Goal: Transaction & Acquisition: Purchase product/service

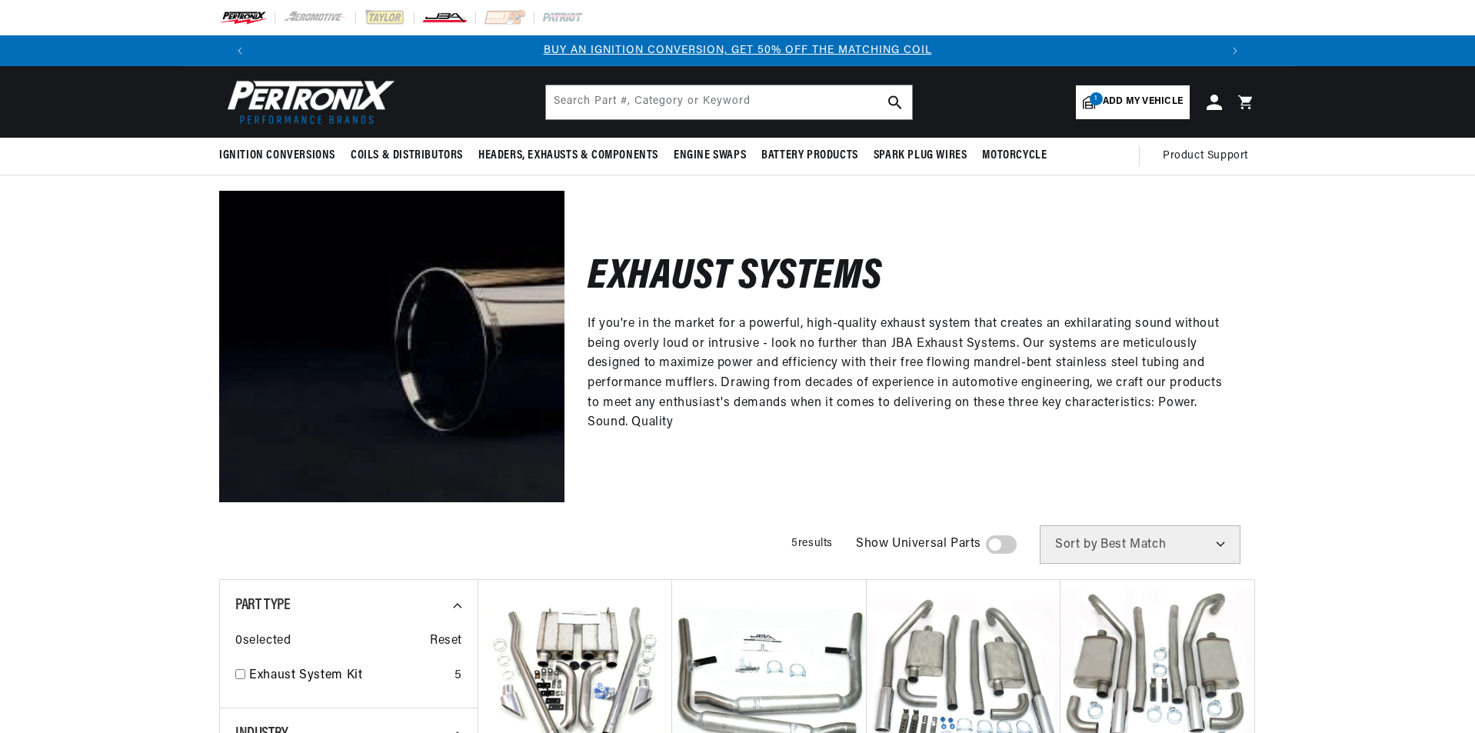
click at [435, 16] on img at bounding box center [444, 17] width 46 height 17
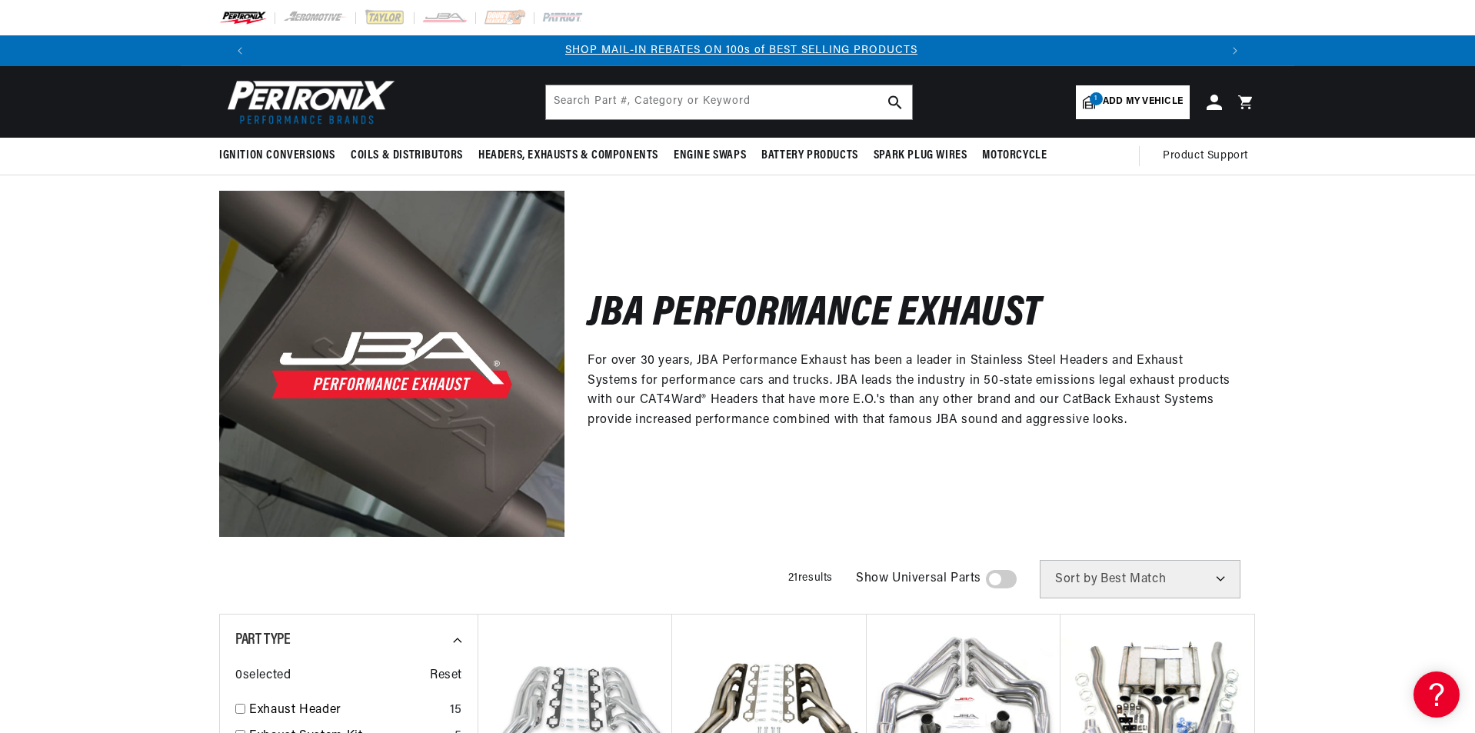
click at [1113, 103] on span "Add my vehicle" at bounding box center [1143, 102] width 80 height 15
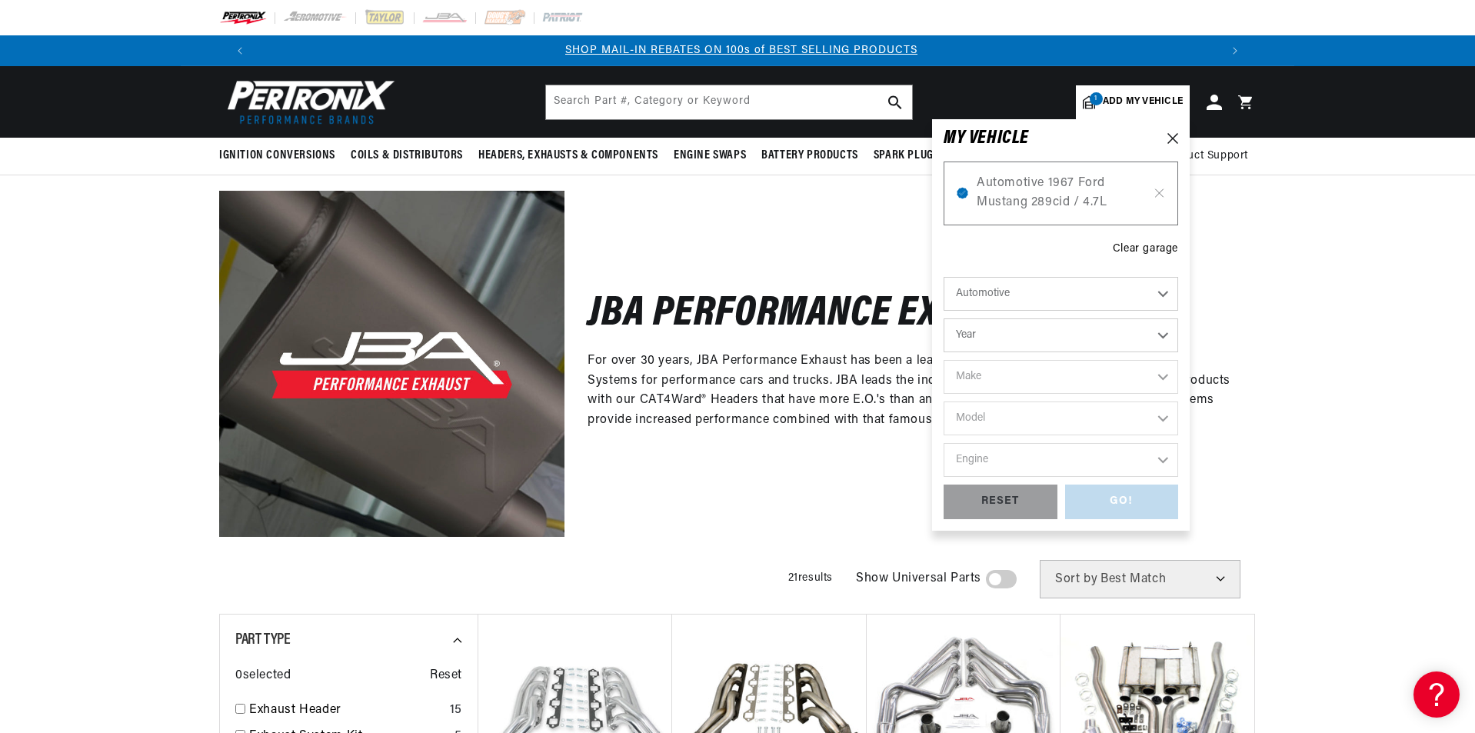
click at [853, 241] on div "JBA Performance Exhaust For over 30 years, JBA Performance Exhaust has been a l…" at bounding box center [909, 363] width 691 height 345
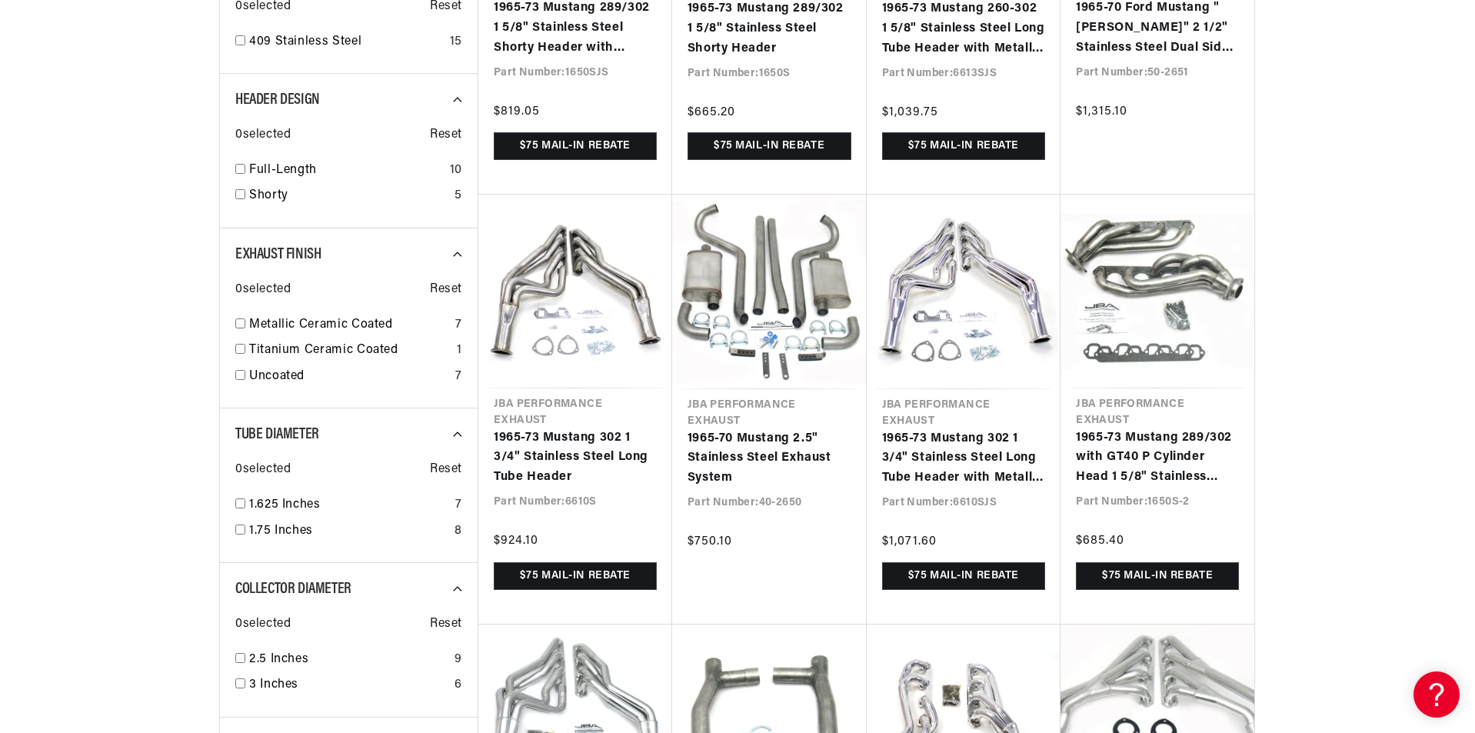
scroll to position [0, 1921]
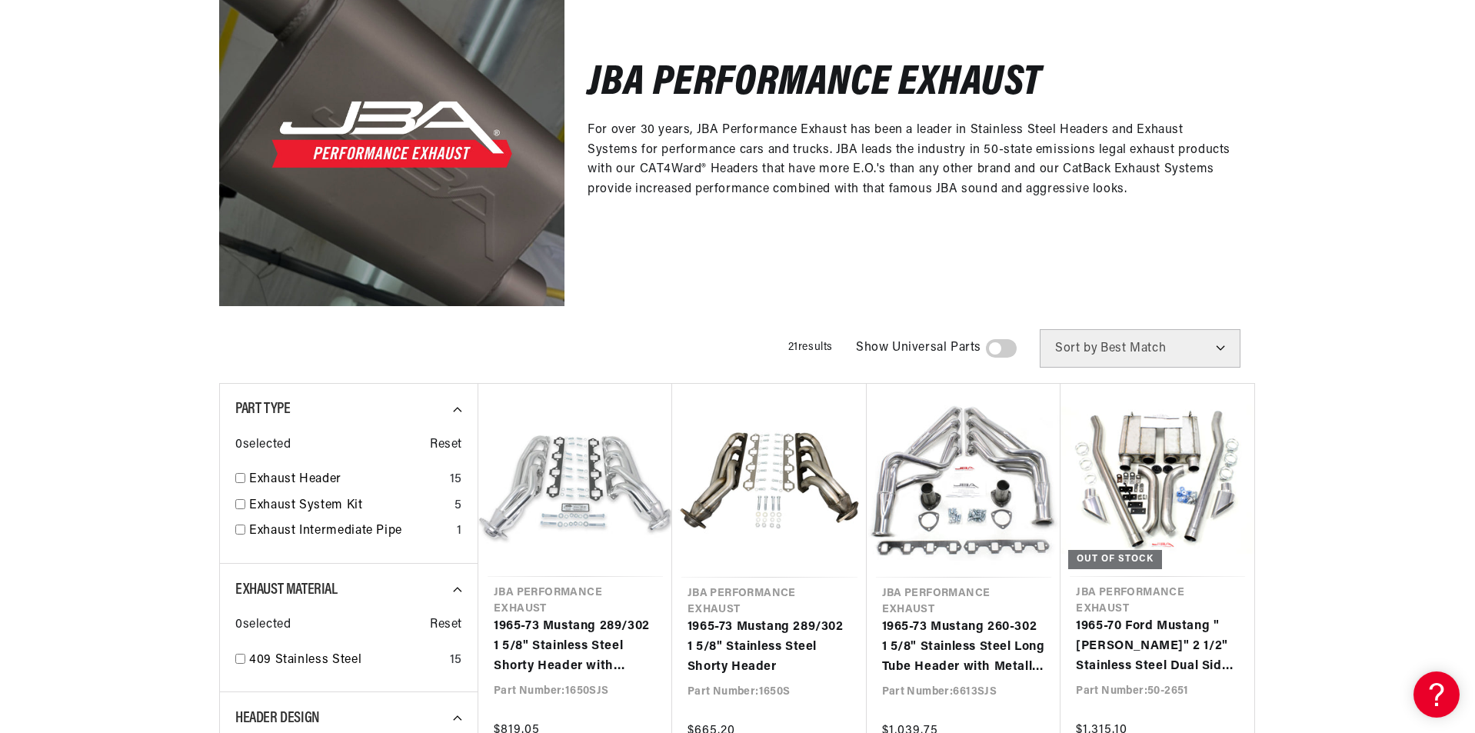
scroll to position [308, 0]
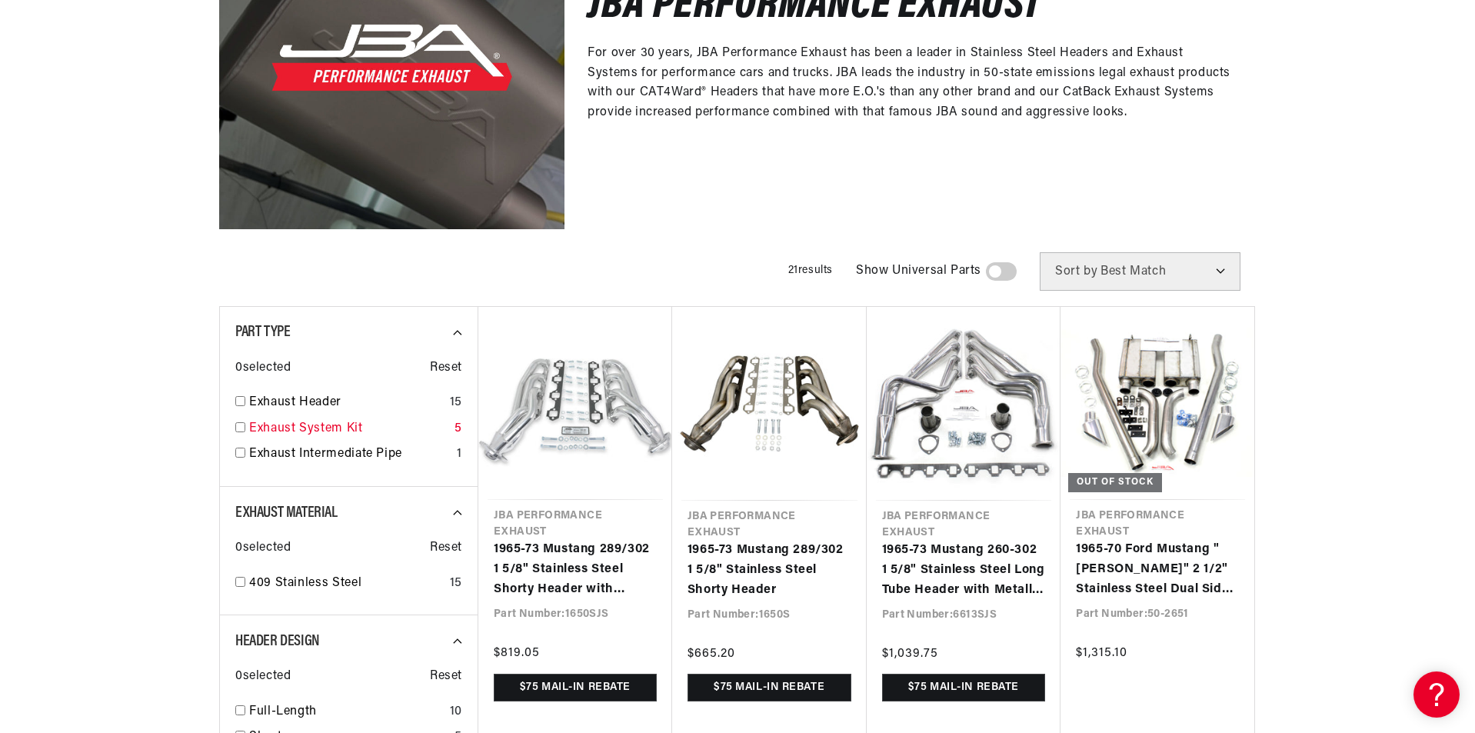
click at [285, 424] on link "Exhaust System Kit" at bounding box center [348, 429] width 199 height 20
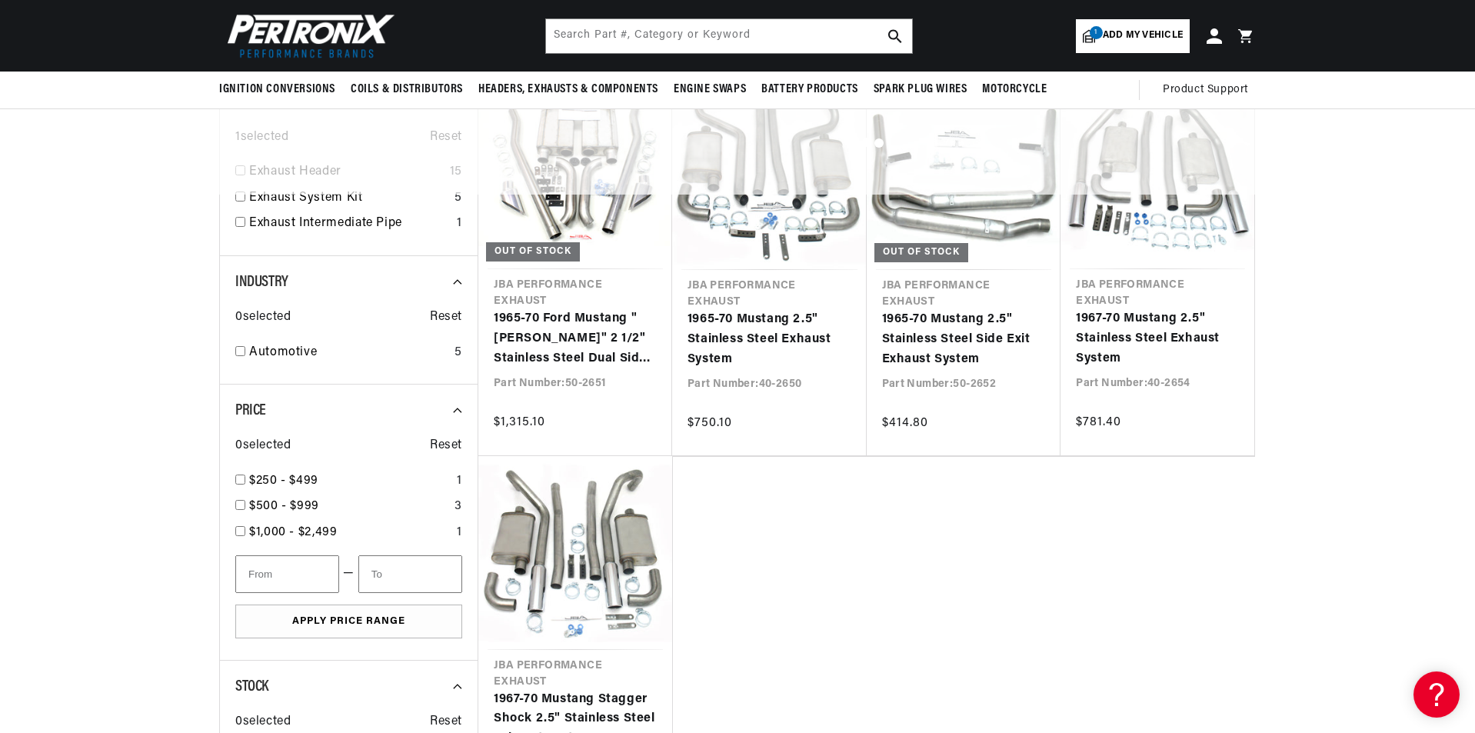
checkbox input "false"
